Goal: Download file/media

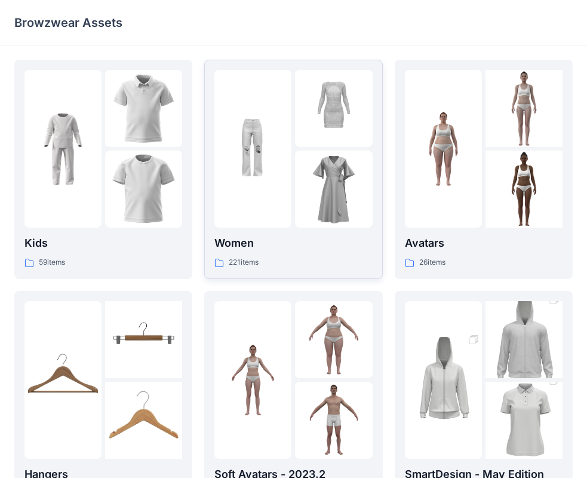
click at [302, 173] on img at bounding box center [333, 188] width 77 height 77
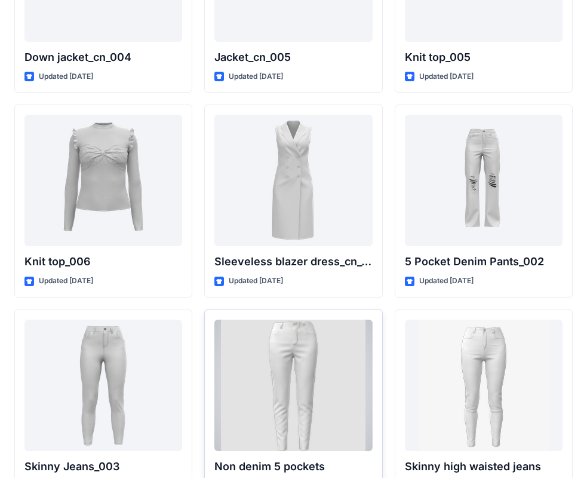
scroll to position [7928, 0]
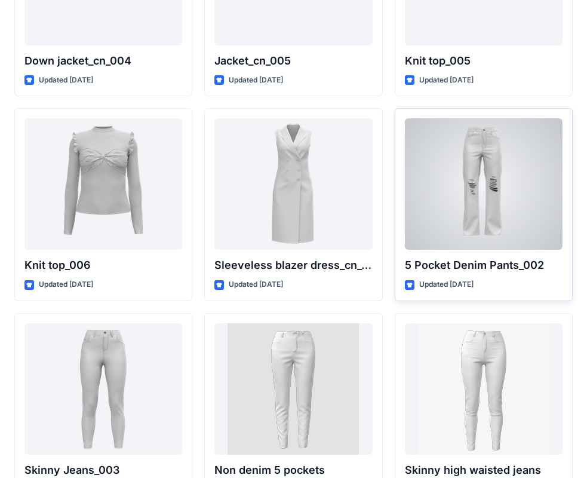
click at [439, 173] on div at bounding box center [484, 183] width 158 height 131
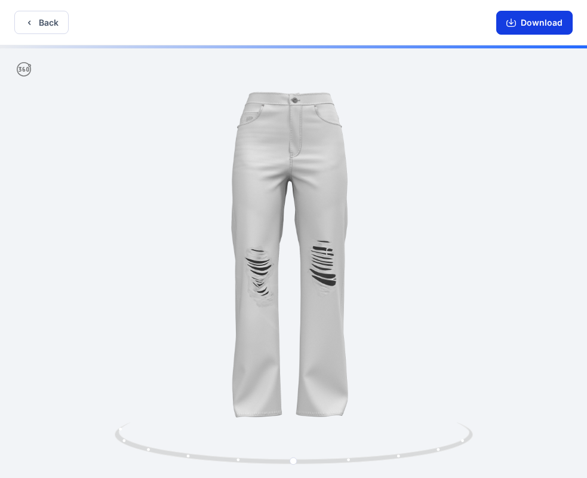
click at [525, 23] on button "Download" at bounding box center [534, 23] width 76 height 24
click at [534, 24] on button "Download" at bounding box center [534, 23] width 76 height 24
click at [60, 21] on button "Back" at bounding box center [41, 22] width 54 height 23
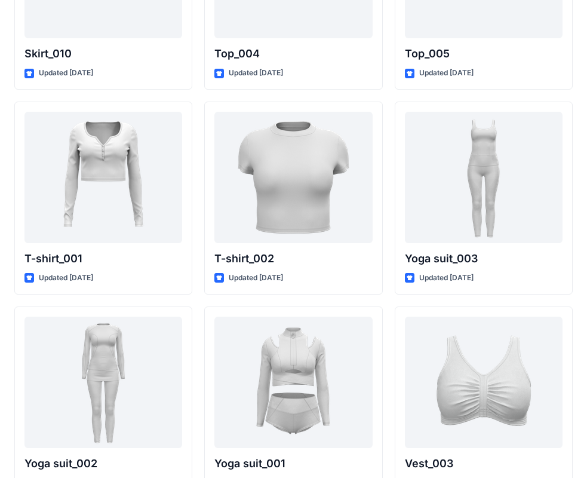
scroll to position [6298, 0]
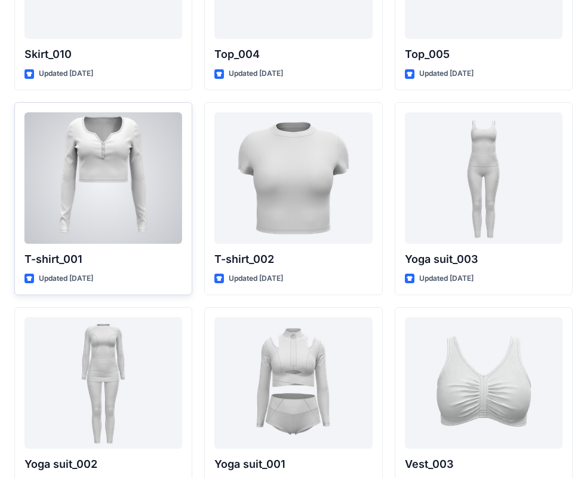
click at [100, 161] on div at bounding box center [103, 177] width 158 height 131
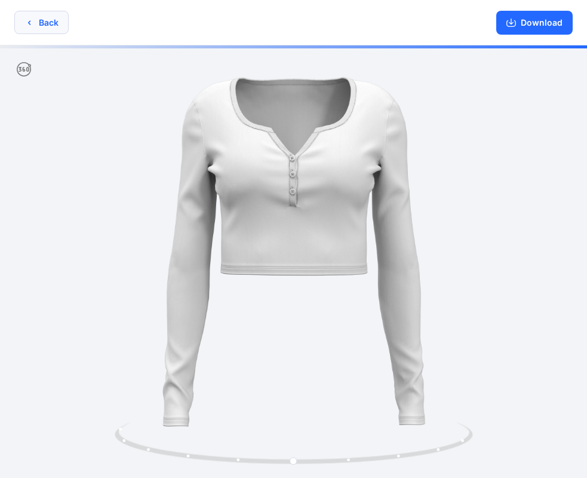
click at [51, 28] on button "Back" at bounding box center [41, 22] width 54 height 23
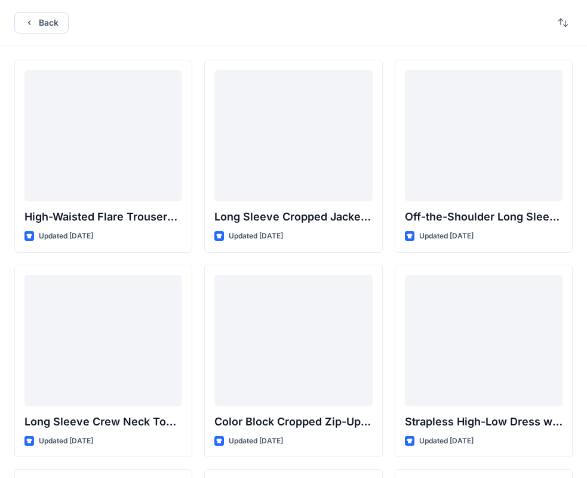
scroll to position [6298, 0]
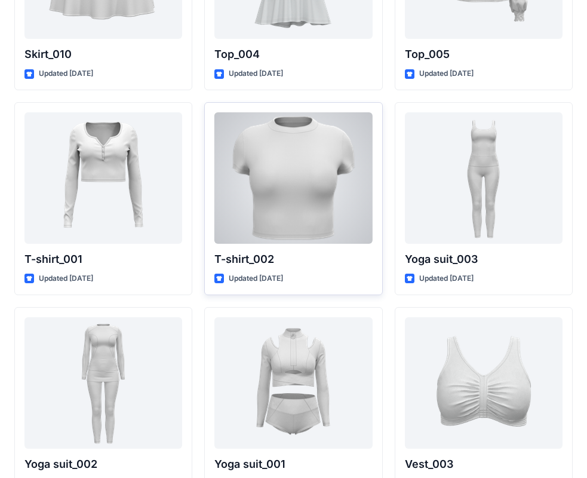
click at [241, 179] on div at bounding box center [293, 177] width 158 height 131
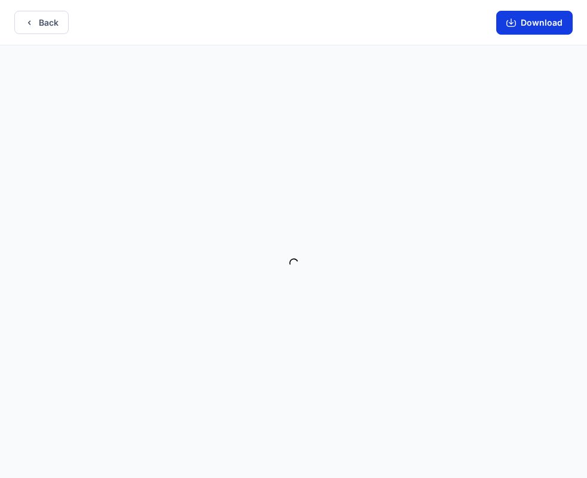
click at [523, 17] on button "Download" at bounding box center [534, 23] width 76 height 24
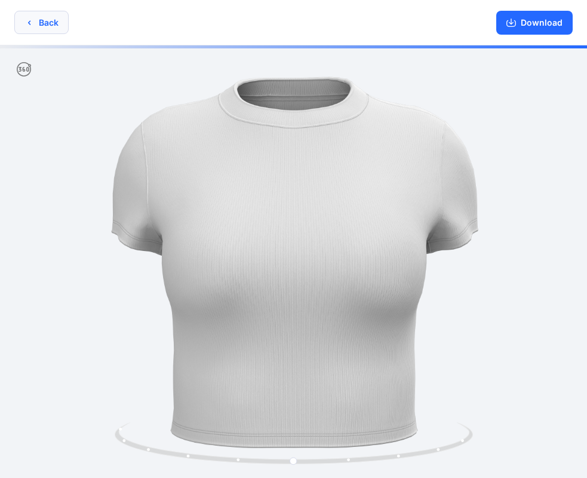
click at [39, 19] on button "Back" at bounding box center [41, 22] width 54 height 23
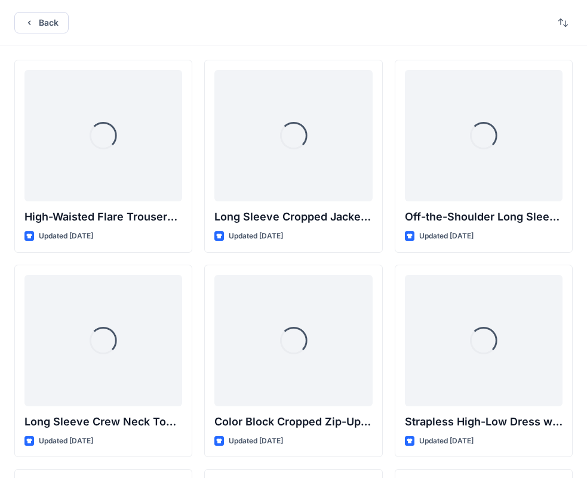
scroll to position [6298, 0]
